Goal: Navigation & Orientation: Find specific page/section

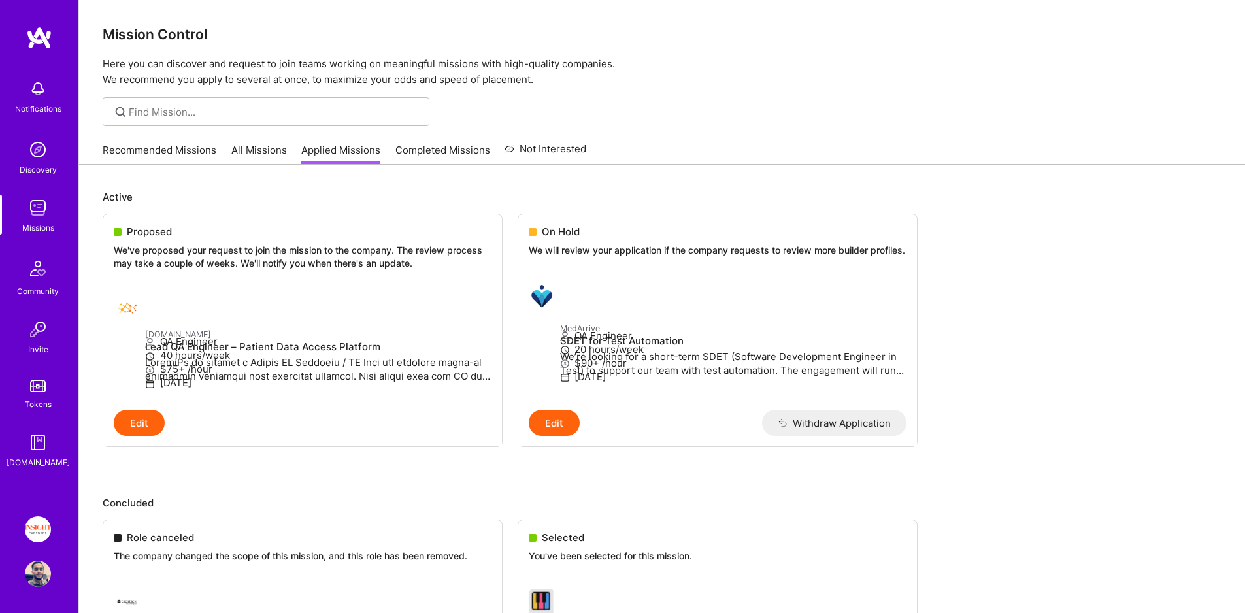
click at [275, 150] on link "All Missions" at bounding box center [259, 154] width 56 height 22
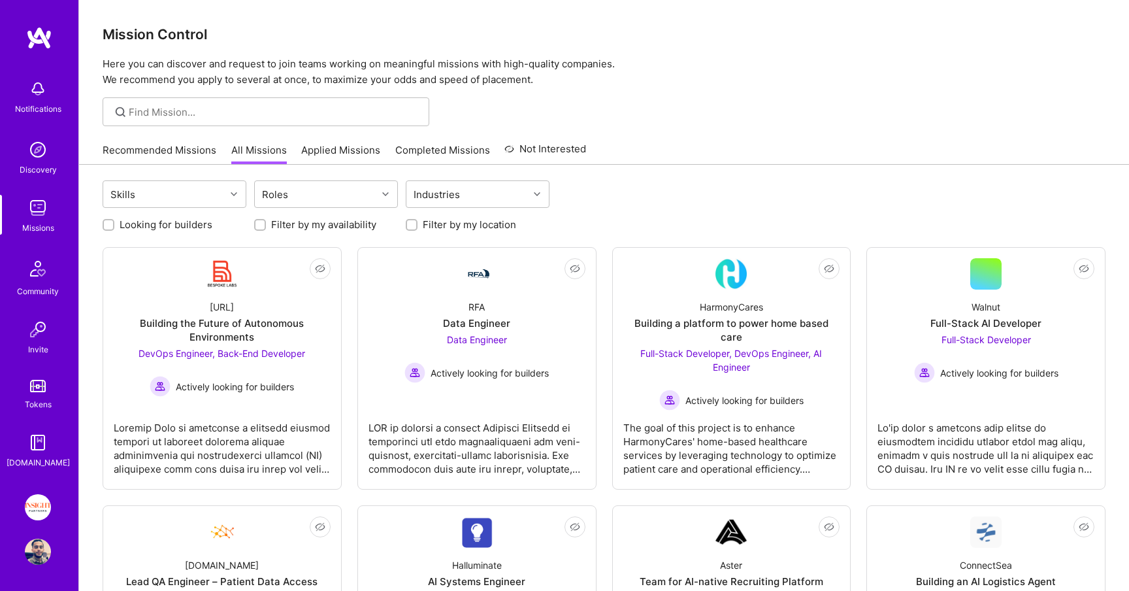
click at [352, 156] on link "Applied Missions" at bounding box center [340, 154] width 79 height 22
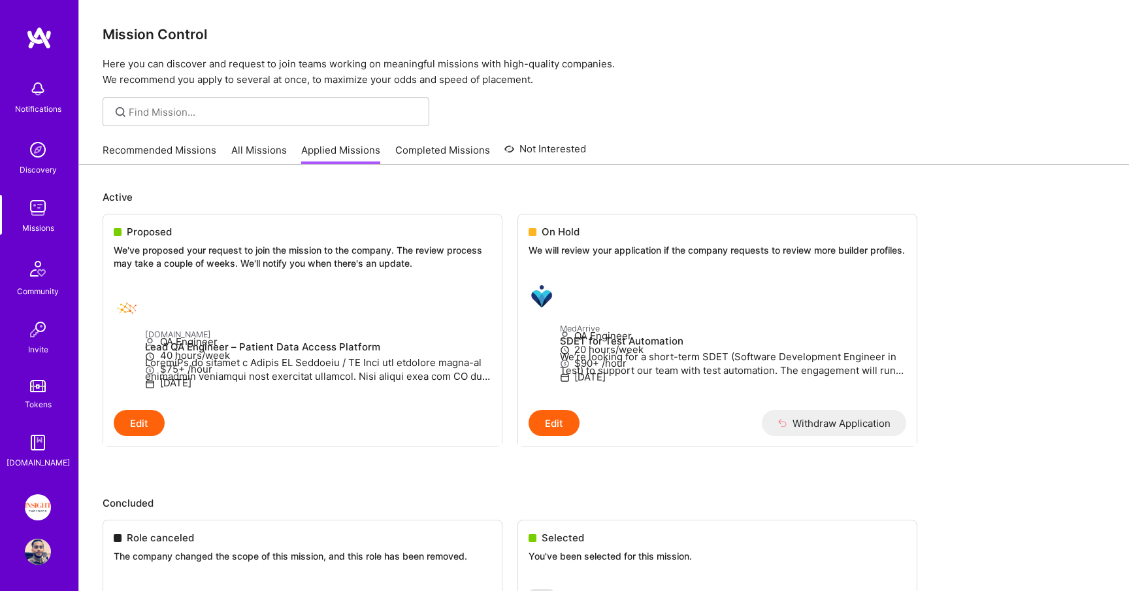
click at [455, 154] on link "Completed Missions" at bounding box center [442, 154] width 95 height 22
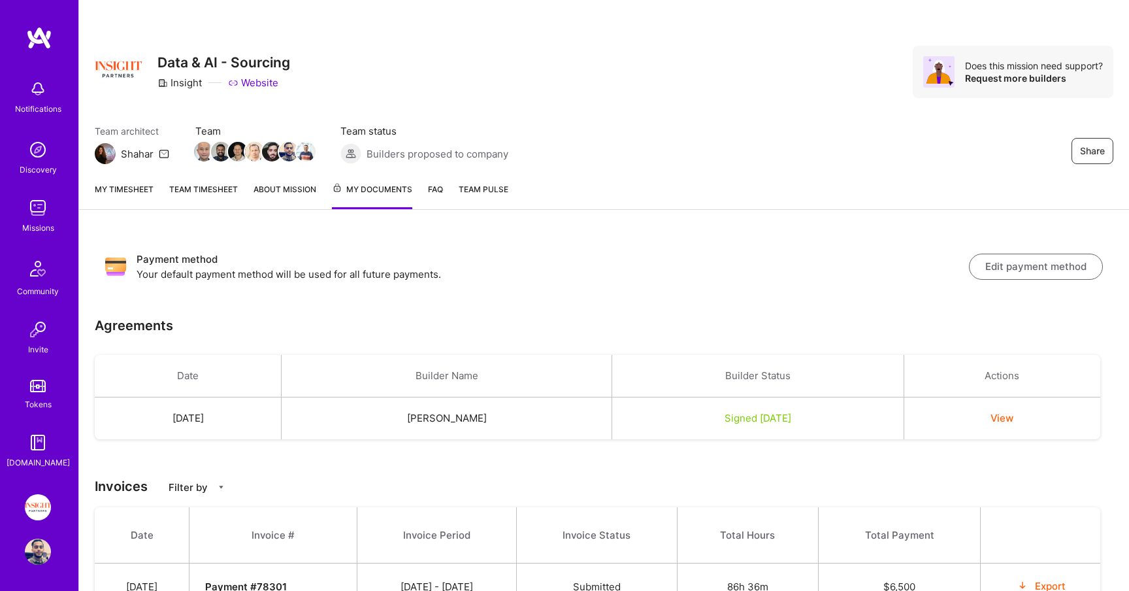
click at [115, 183] on link "My timesheet" at bounding box center [124, 195] width 59 height 27
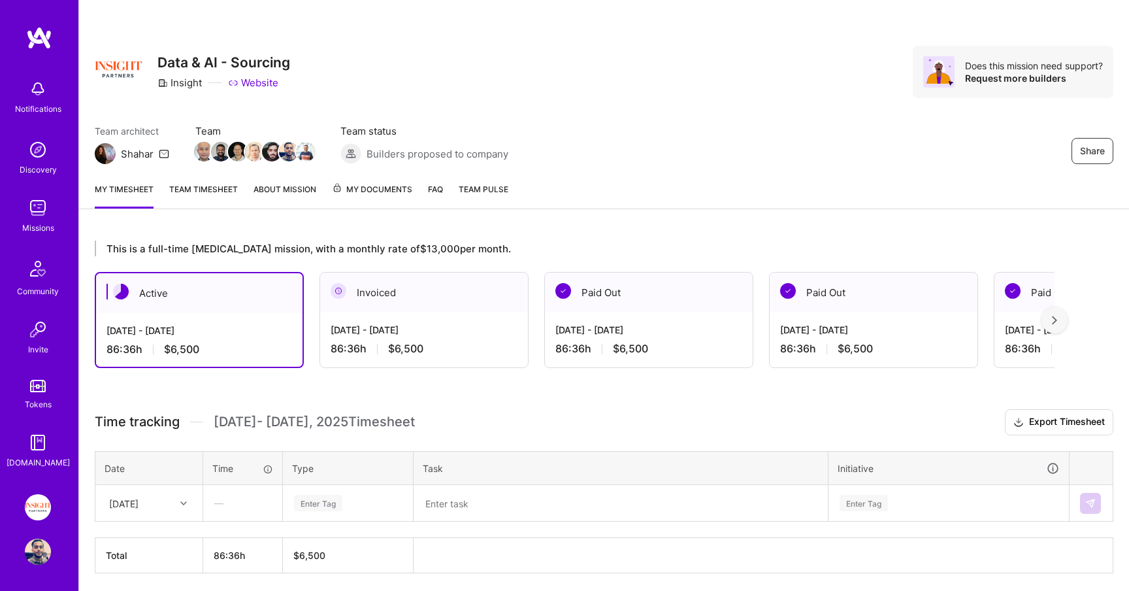
click at [350, 178] on div "My timesheet Team timesheet About Mission My Documents FAQ Team Pulse" at bounding box center [604, 190] width 1050 height 37
click at [353, 193] on span "My Documents" at bounding box center [372, 189] width 80 height 14
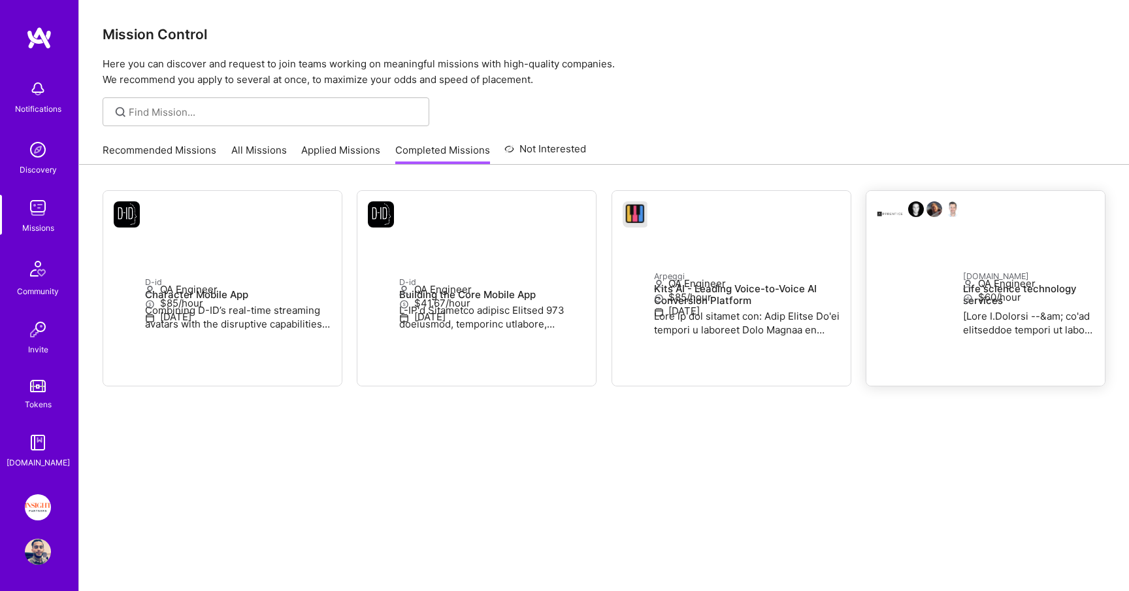
click at [963, 271] on small "[DOMAIN_NAME]" at bounding box center [996, 276] width 66 height 10
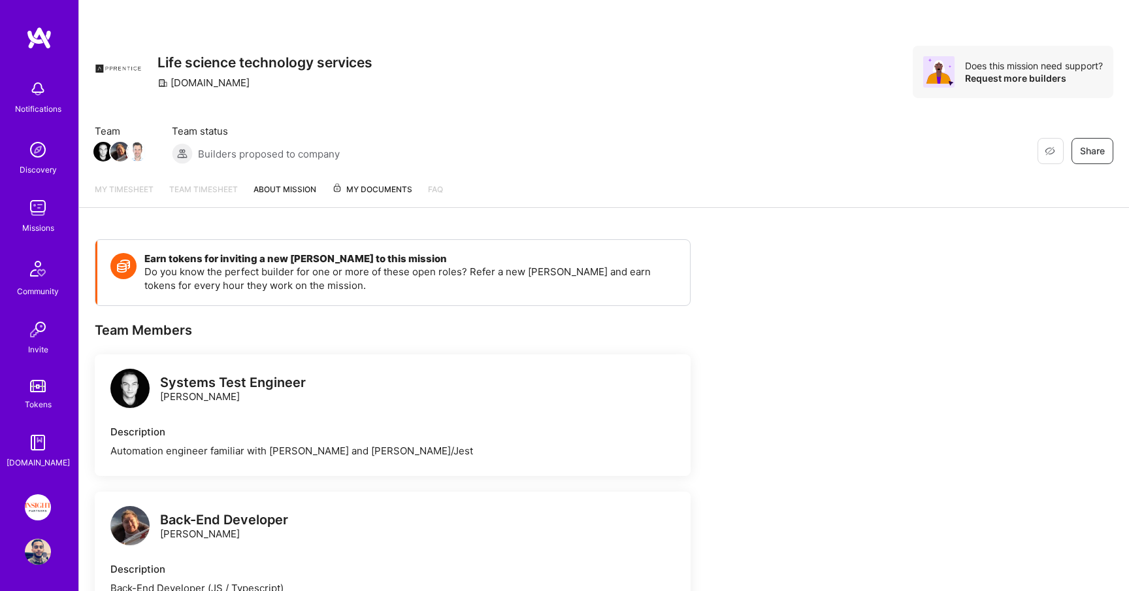
click at [25, 203] on img at bounding box center [38, 208] width 26 height 26
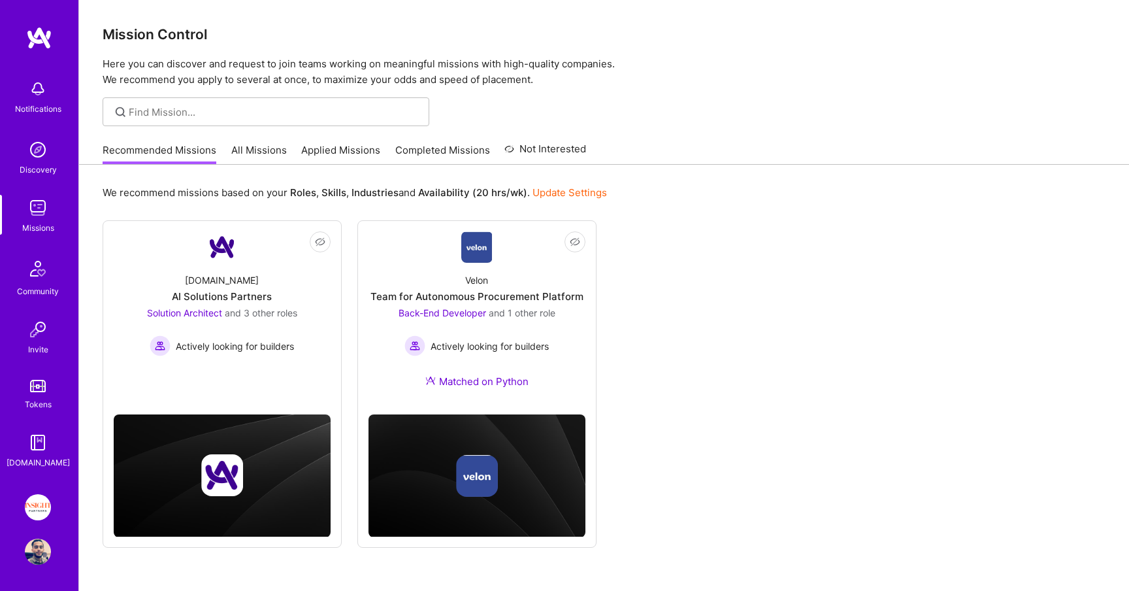
click at [257, 149] on link "All Missions" at bounding box center [259, 154] width 56 height 22
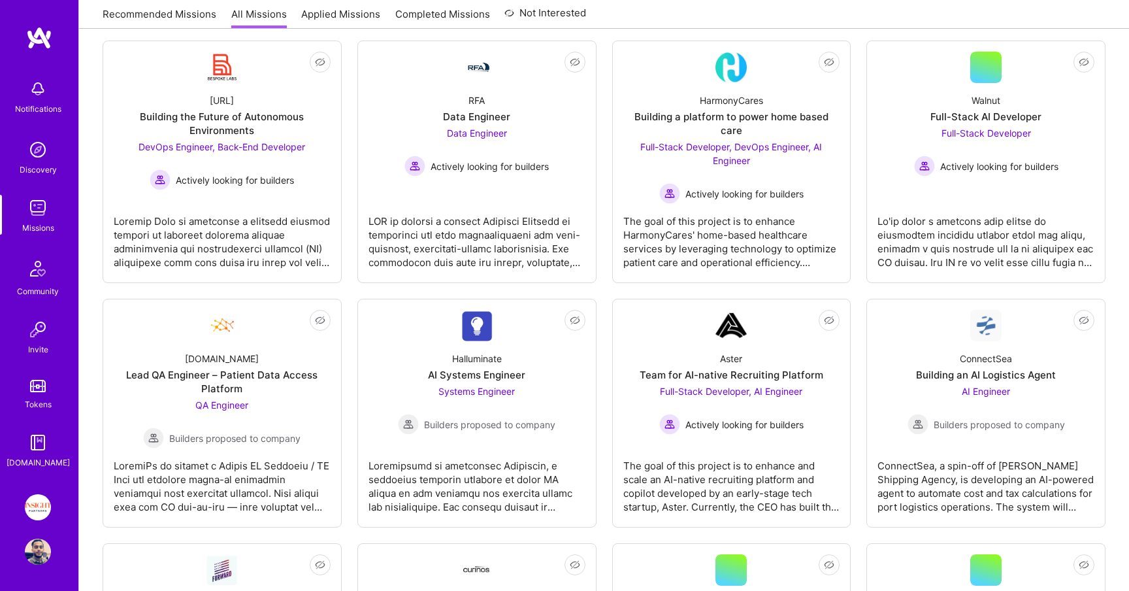
scroll to position [242, 0]
